Goal: Find specific page/section: Find specific page/section

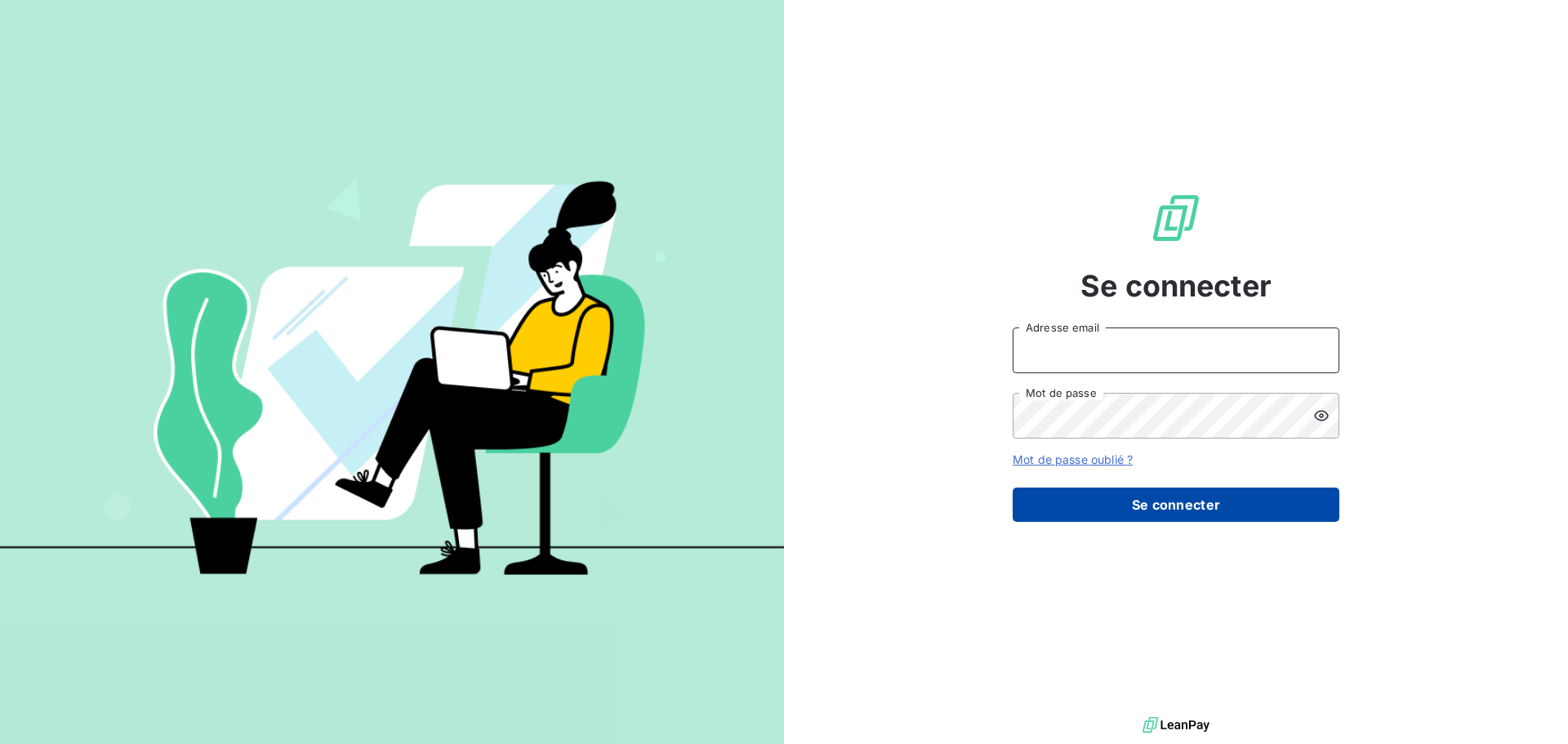
type input "[EMAIL_ADDRESS][DOMAIN_NAME]"
click at [1121, 497] on button "Se connecter" at bounding box center [1175, 505] width 326 height 35
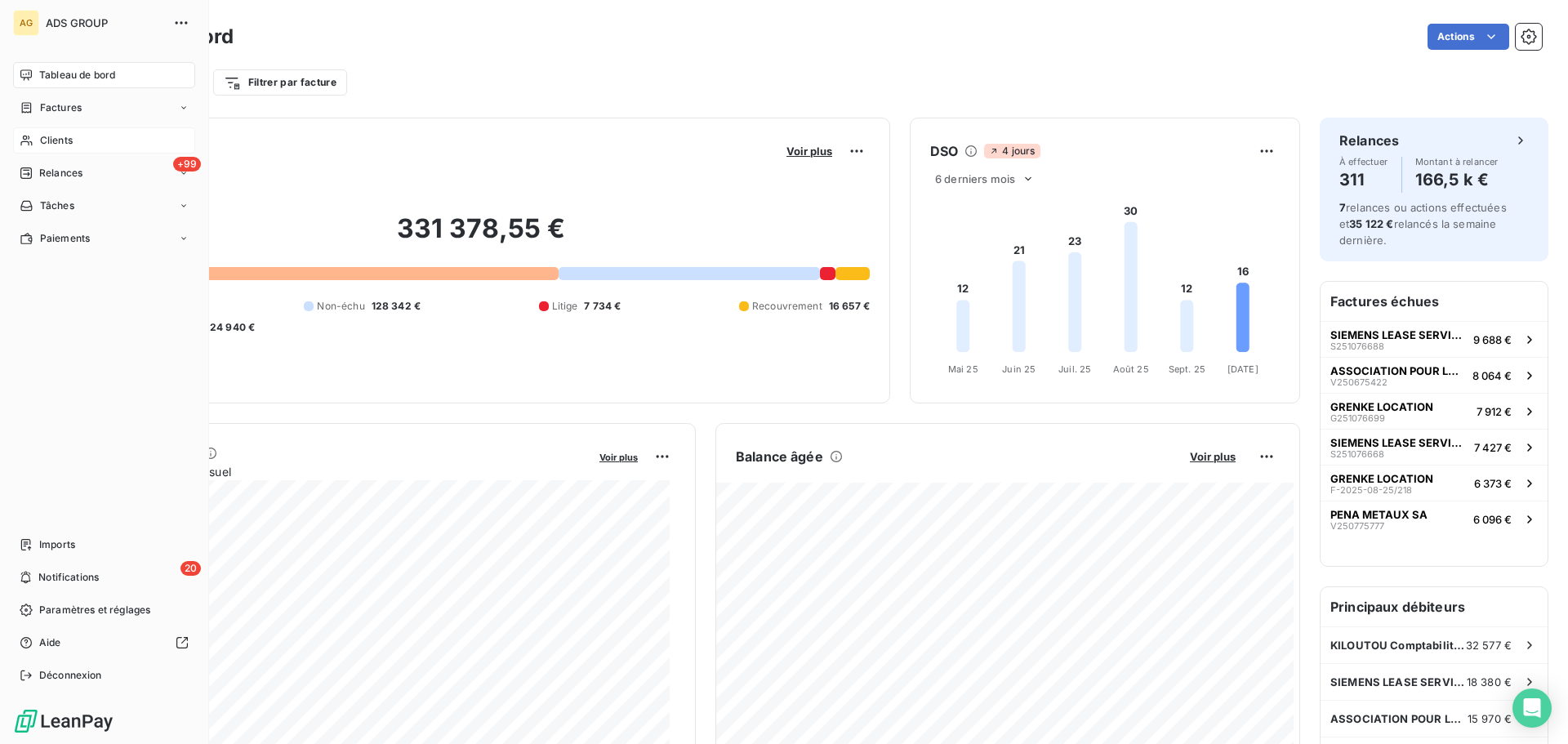
drag, startPoint x: 25, startPoint y: 146, endPoint x: 34, endPoint y: 145, distance: 9.1
click at [25, 146] on icon at bounding box center [27, 140] width 14 height 13
click at [61, 140] on span "Clients" at bounding box center [56, 140] width 33 height 15
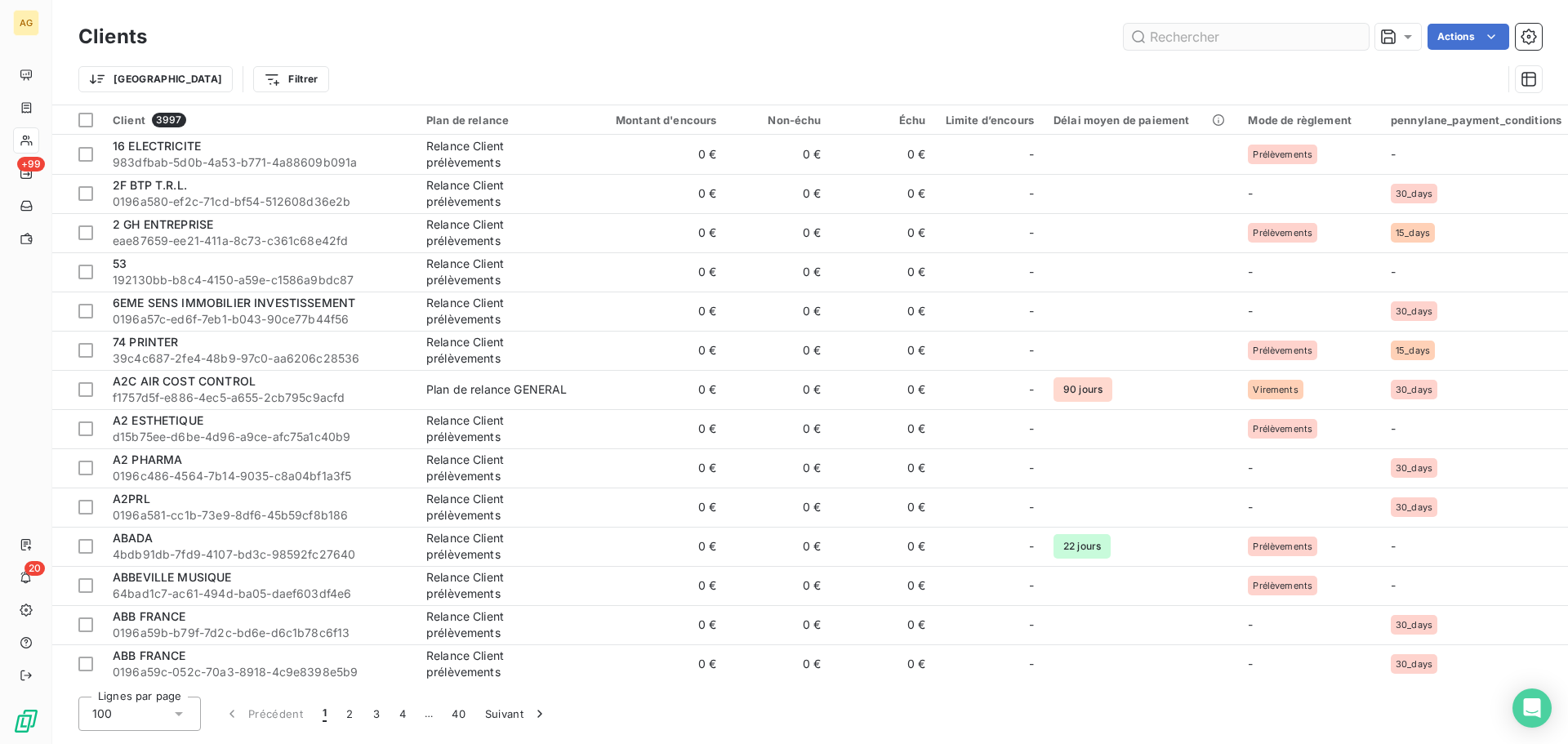
click at [1215, 34] on input "text" at bounding box center [1246, 36] width 245 height 26
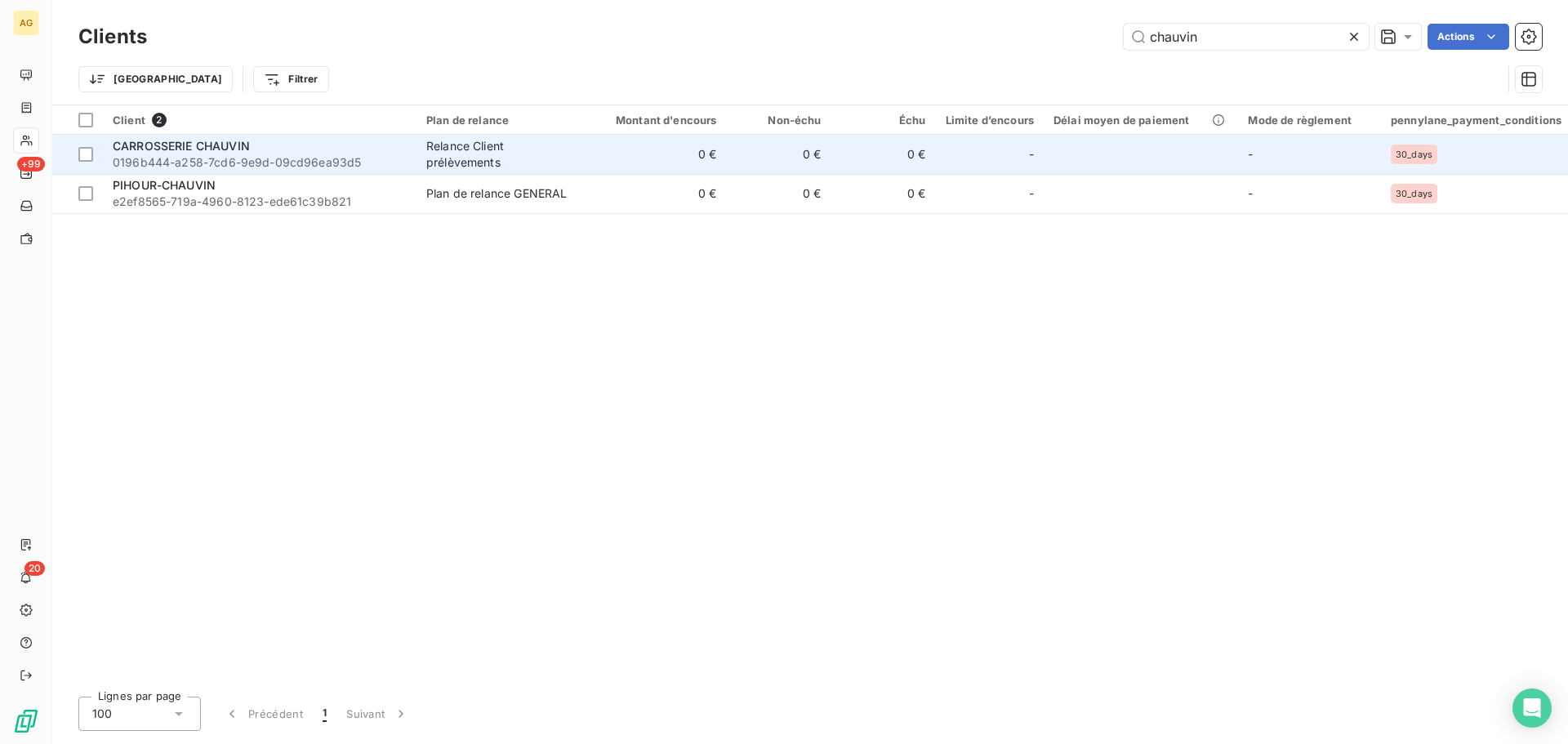
type input "chauvin"
click at [201, 149] on span "CARROSSERIE CHAUVIN" at bounding box center [181, 146] width 137 height 14
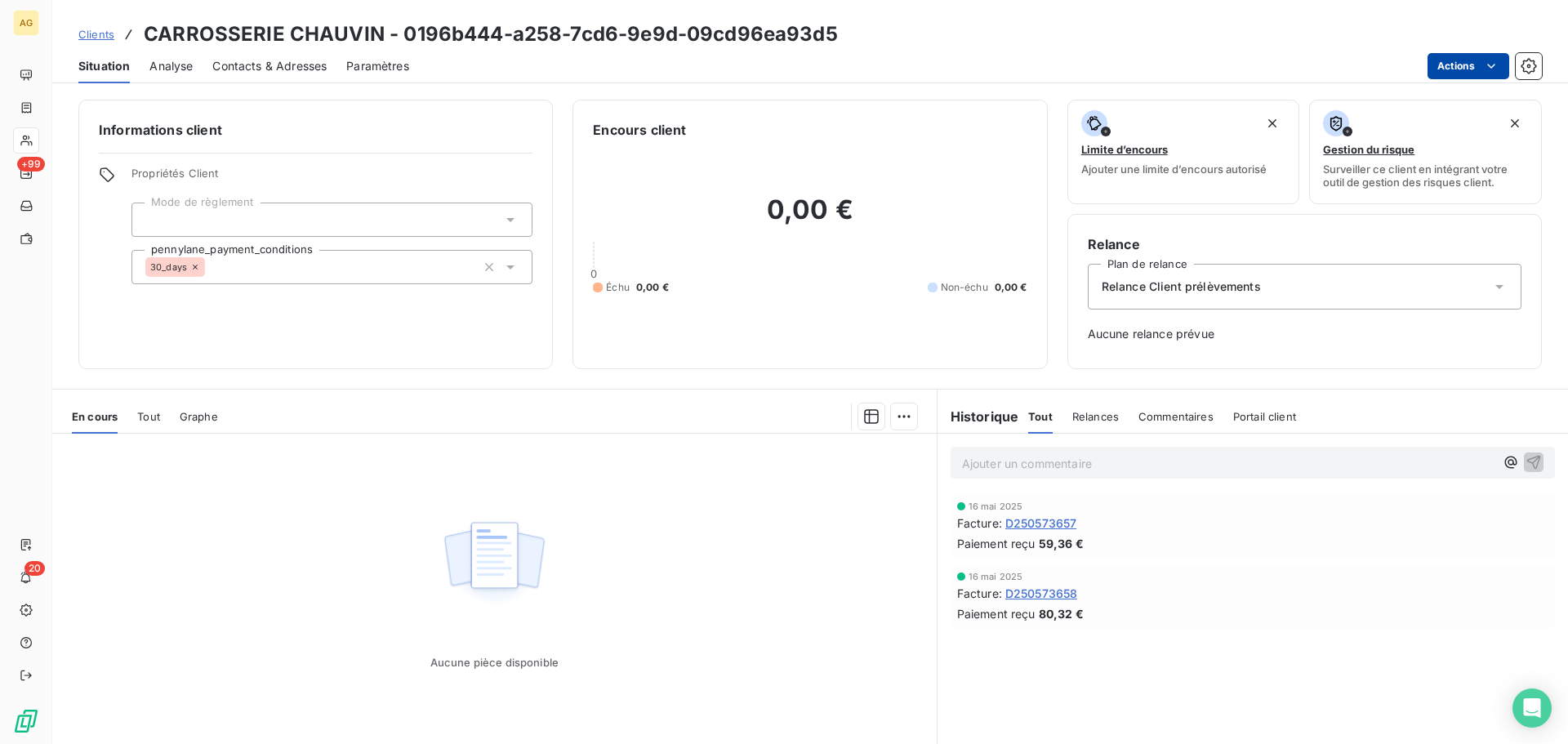
click at [1466, 58] on html "AG +99 20 Clients CARROSSERIE CHAUVIN - 0196b444-a258-7cd6-9e9d-09cd96ea93d5 Si…" at bounding box center [784, 372] width 1568 height 744
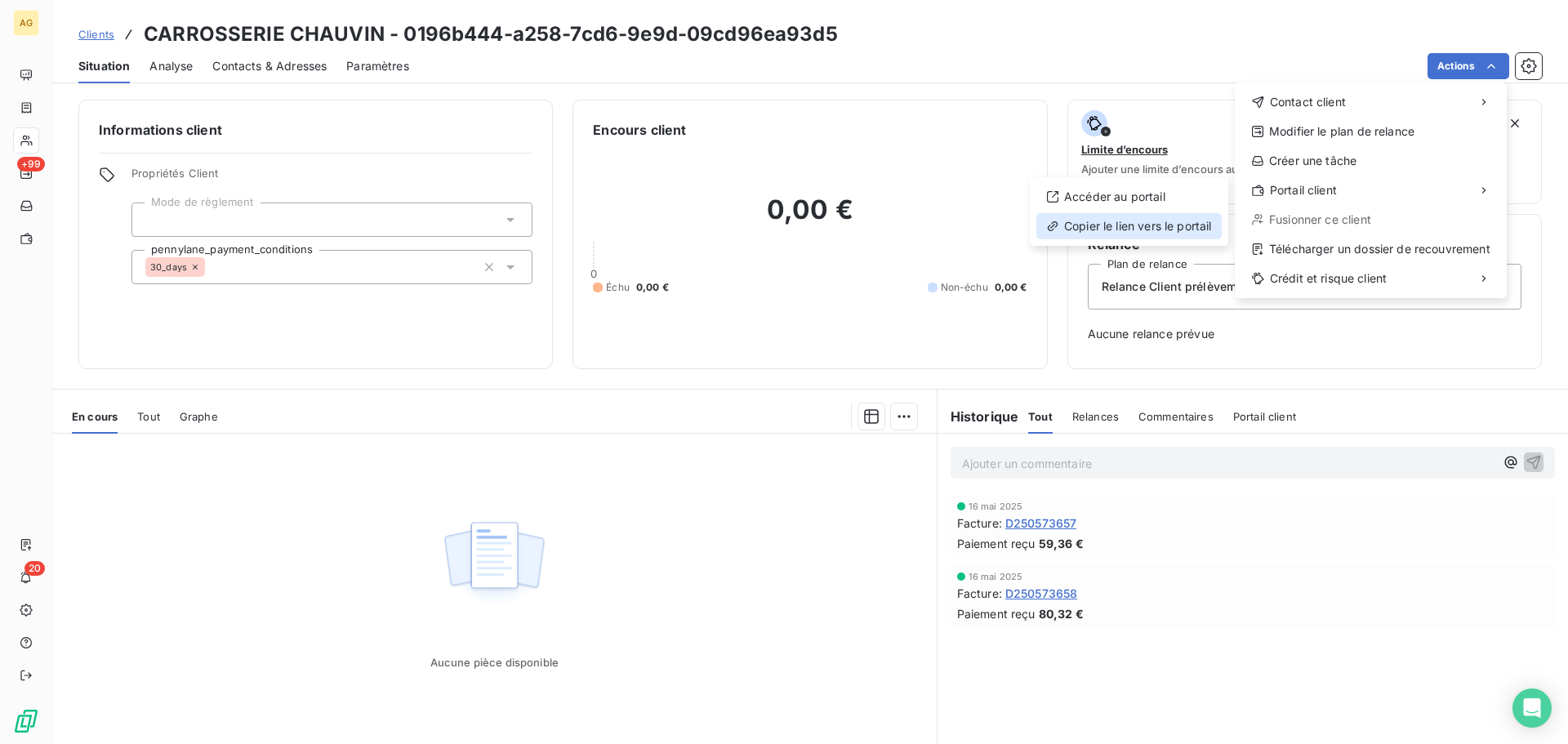
click at [1115, 222] on div "Copier le lien vers le portail" at bounding box center [1129, 226] width 185 height 26
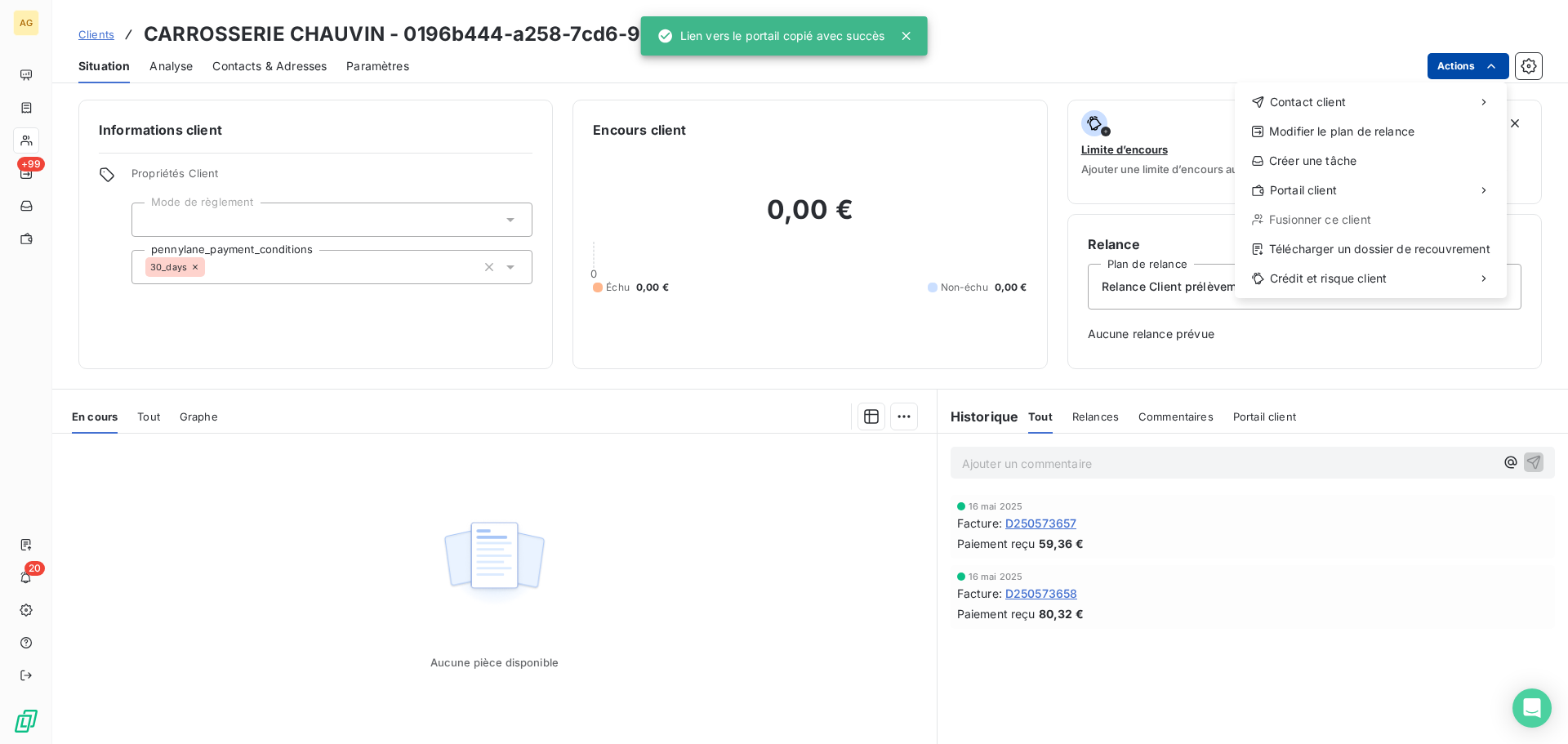
click at [1448, 62] on html "AG +99 20 Clients CARROSSERIE CHAUVIN - 0196b444-a258-7cd6-9e9d-09cd96ea93d5 Si…" at bounding box center [784, 372] width 1568 height 744
click at [1110, 195] on div "Accéder au portail" at bounding box center [1129, 197] width 185 height 26
